Goal: Find specific page/section: Find specific page/section

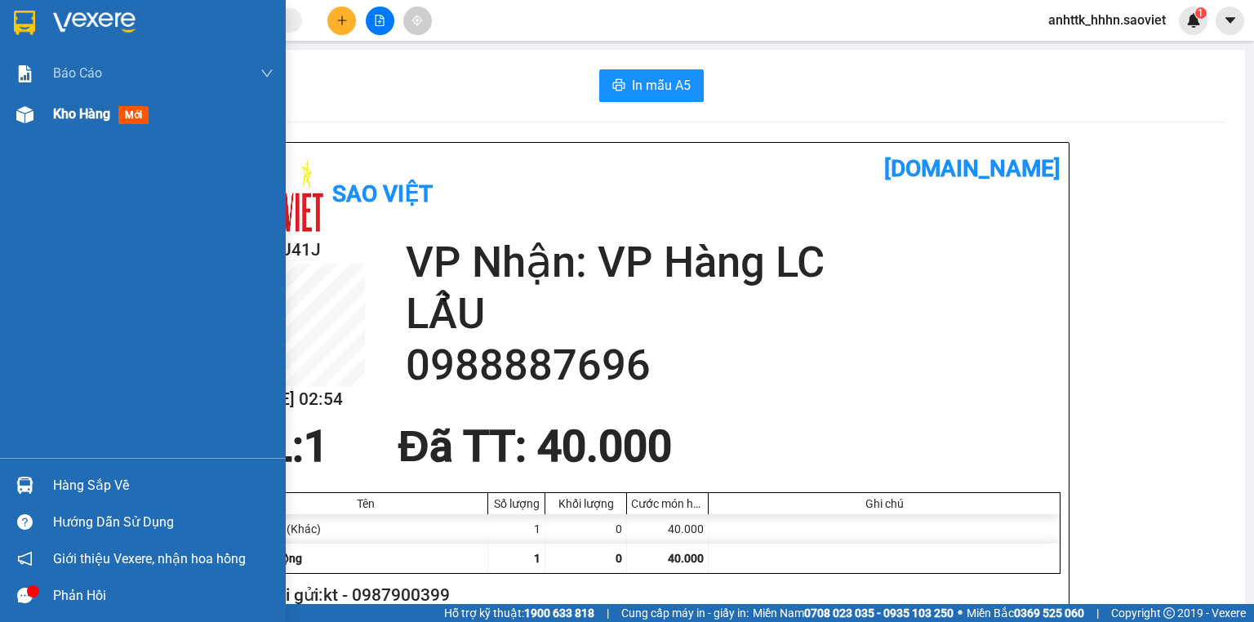
click at [43, 126] on div "Kho hàng mới" at bounding box center [143, 114] width 286 height 41
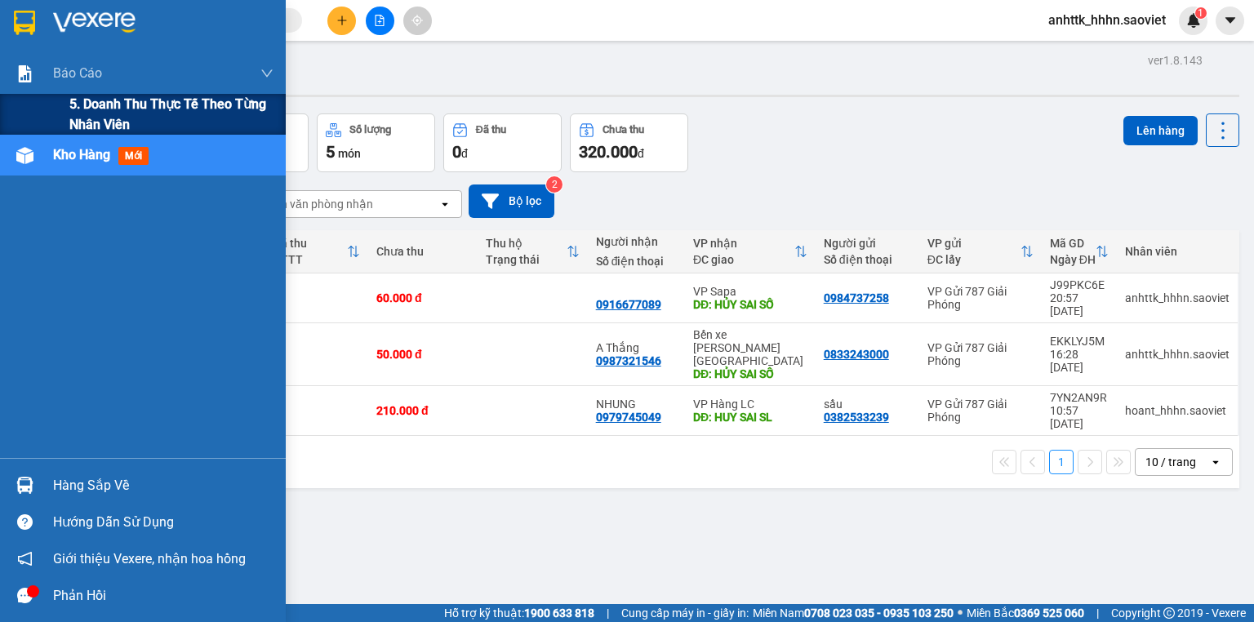
click at [102, 110] on span "5. Doanh thu thực tế theo từng nhân viên" at bounding box center [171, 114] width 204 height 41
